Goal: Task Accomplishment & Management: Manage account settings

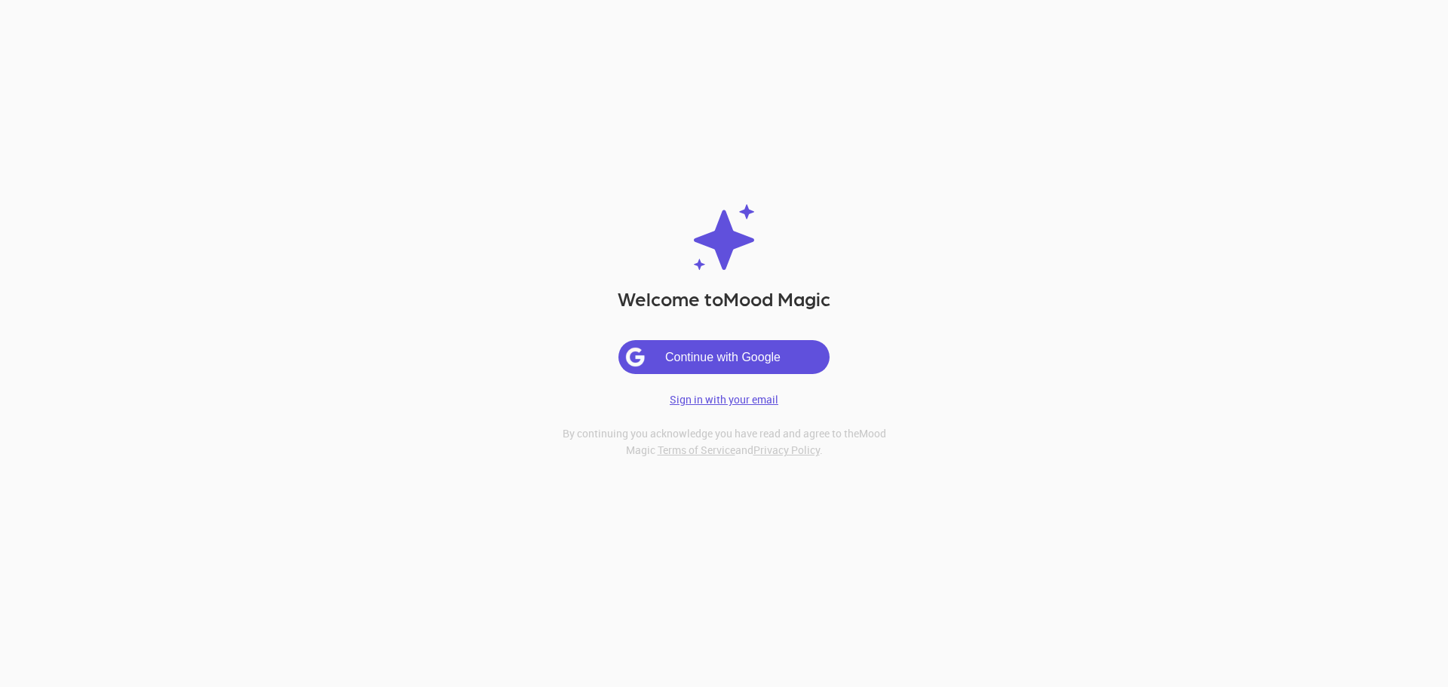
click at [733, 403] on p "Sign in with your email" at bounding box center [724, 399] width 109 height 15
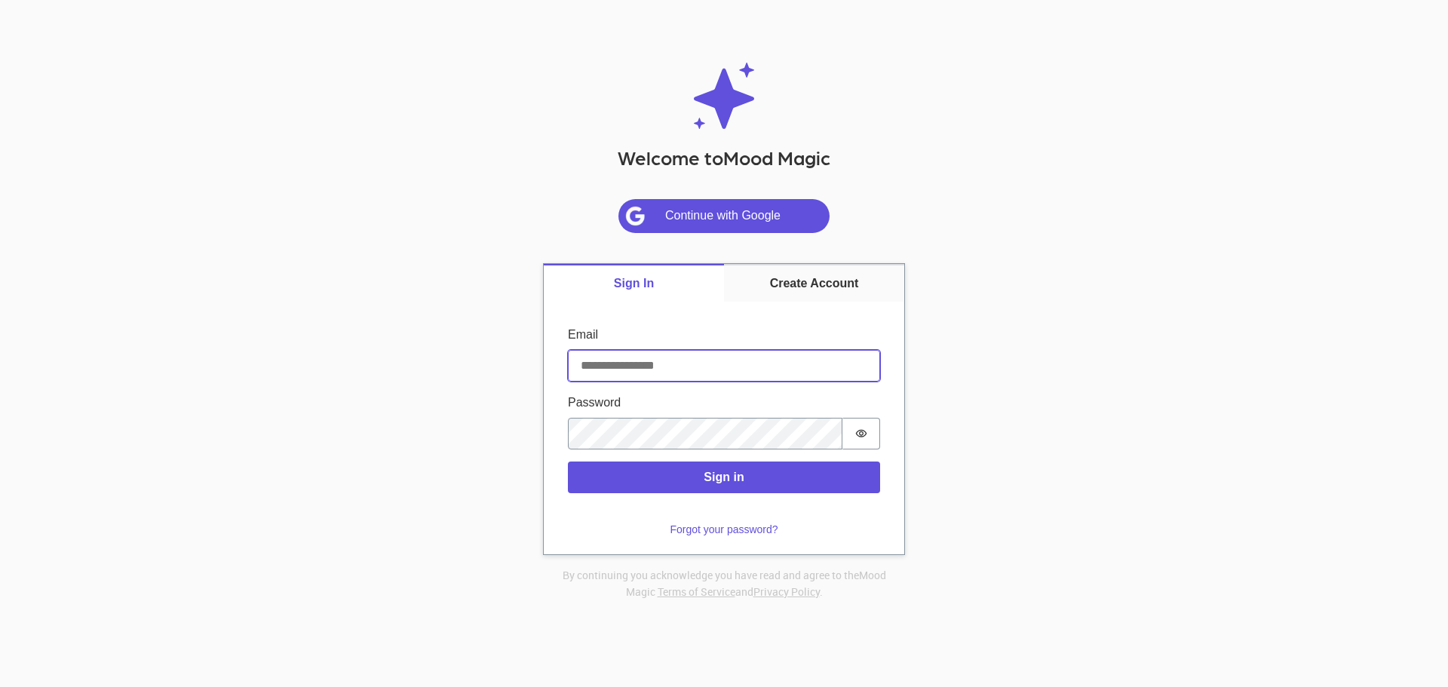
click at [664, 369] on input "Email" at bounding box center [724, 366] width 312 height 32
type input "**********"
click at [758, 479] on button "Sign in" at bounding box center [724, 477] width 312 height 32
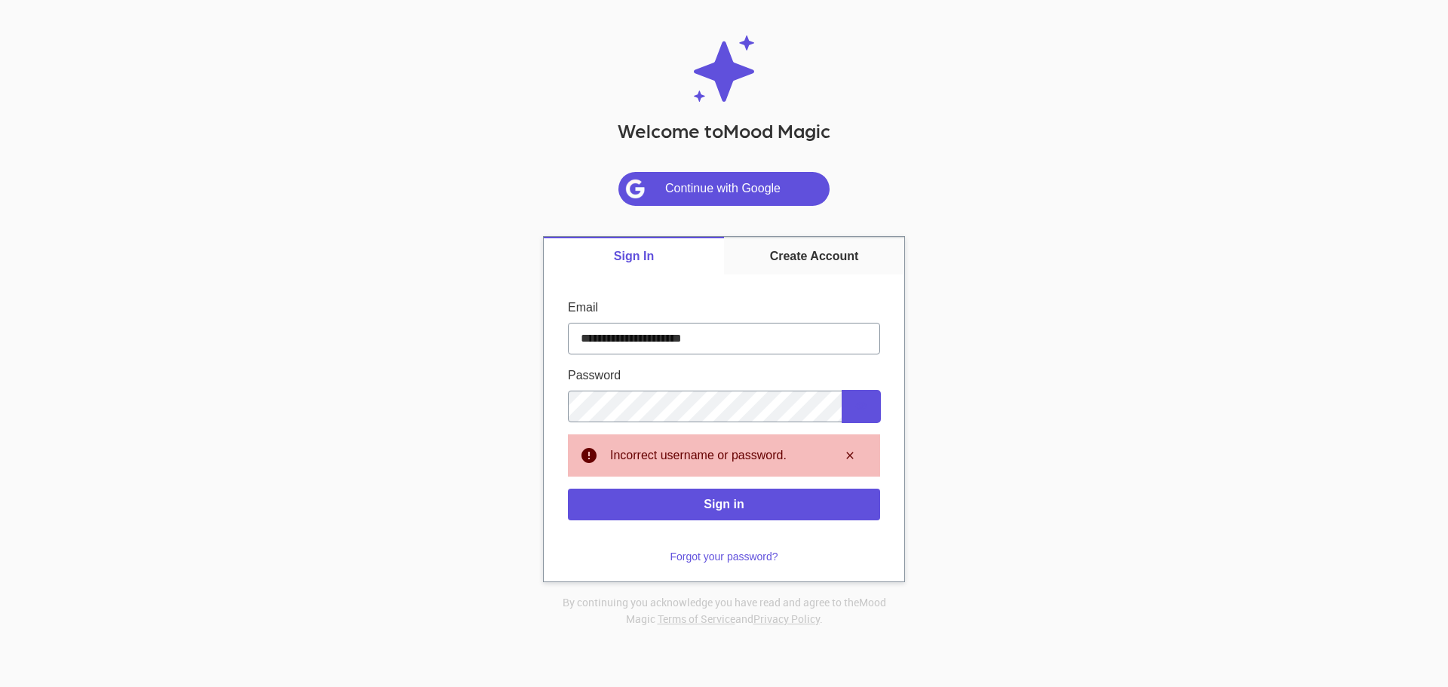
click at [850, 403] on button "Password is hidden" at bounding box center [861, 407] width 38 height 32
click at [733, 560] on button "Forgot your password?" at bounding box center [724, 556] width 126 height 25
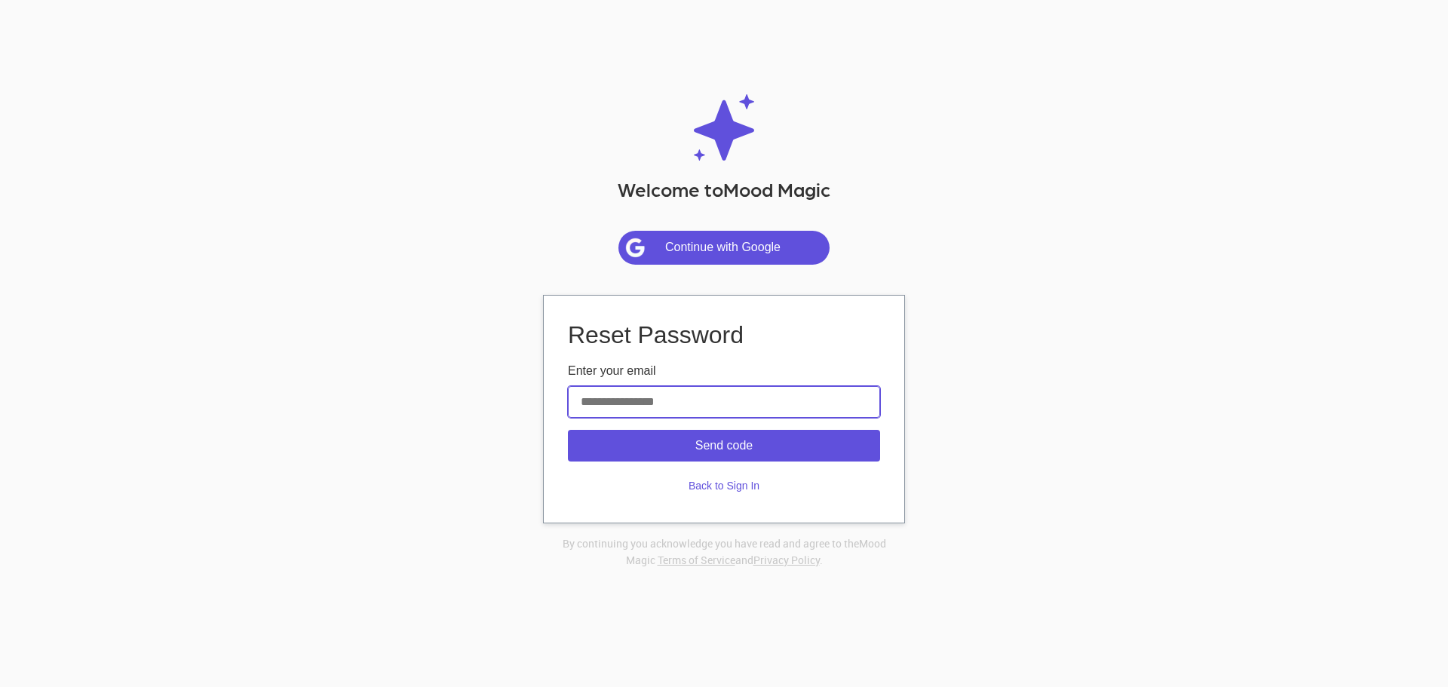
drag, startPoint x: 633, startPoint y: 387, endPoint x: 637, endPoint y: 400, distance: 14.3
click at [634, 393] on input "Enter your email" at bounding box center [724, 402] width 312 height 32
type input "**********"
click at [727, 444] on button "Send code" at bounding box center [724, 446] width 312 height 32
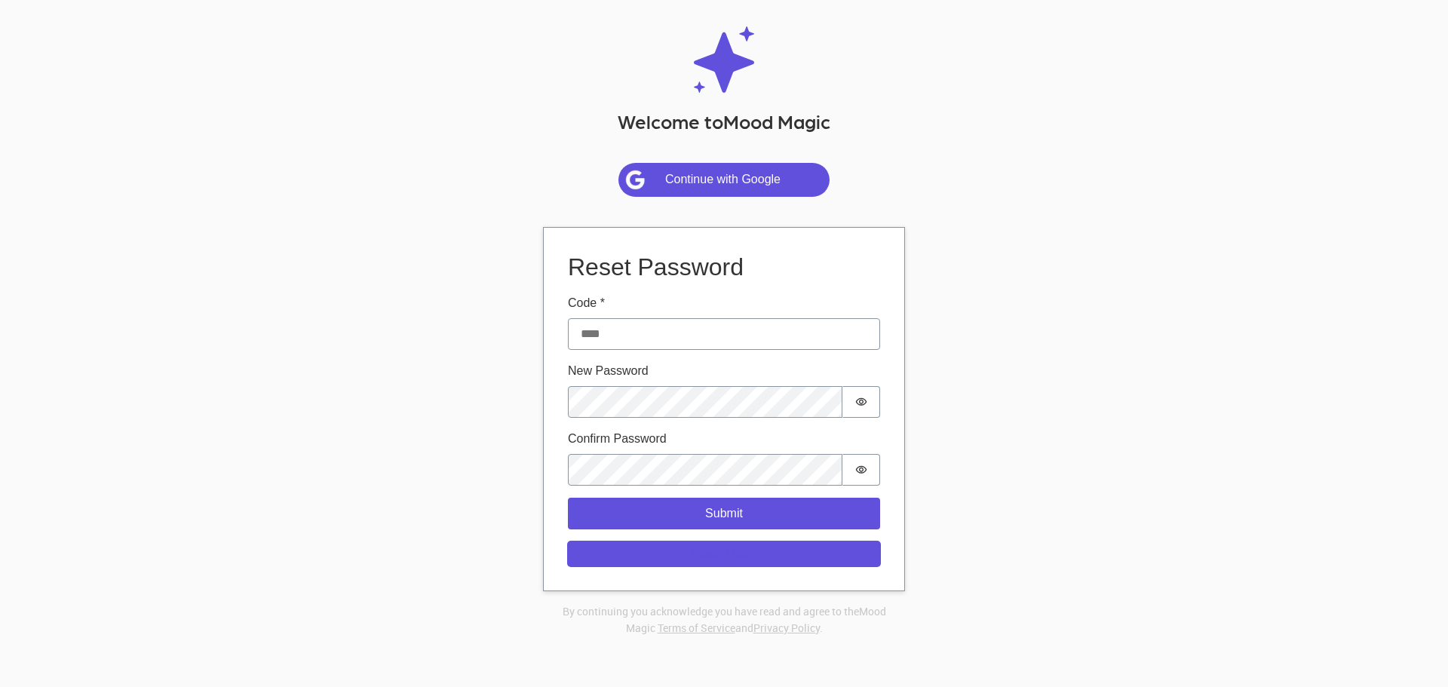
click at [725, 550] on button "Resend Code" at bounding box center [724, 553] width 312 height 25
